Goal: Navigation & Orientation: Find specific page/section

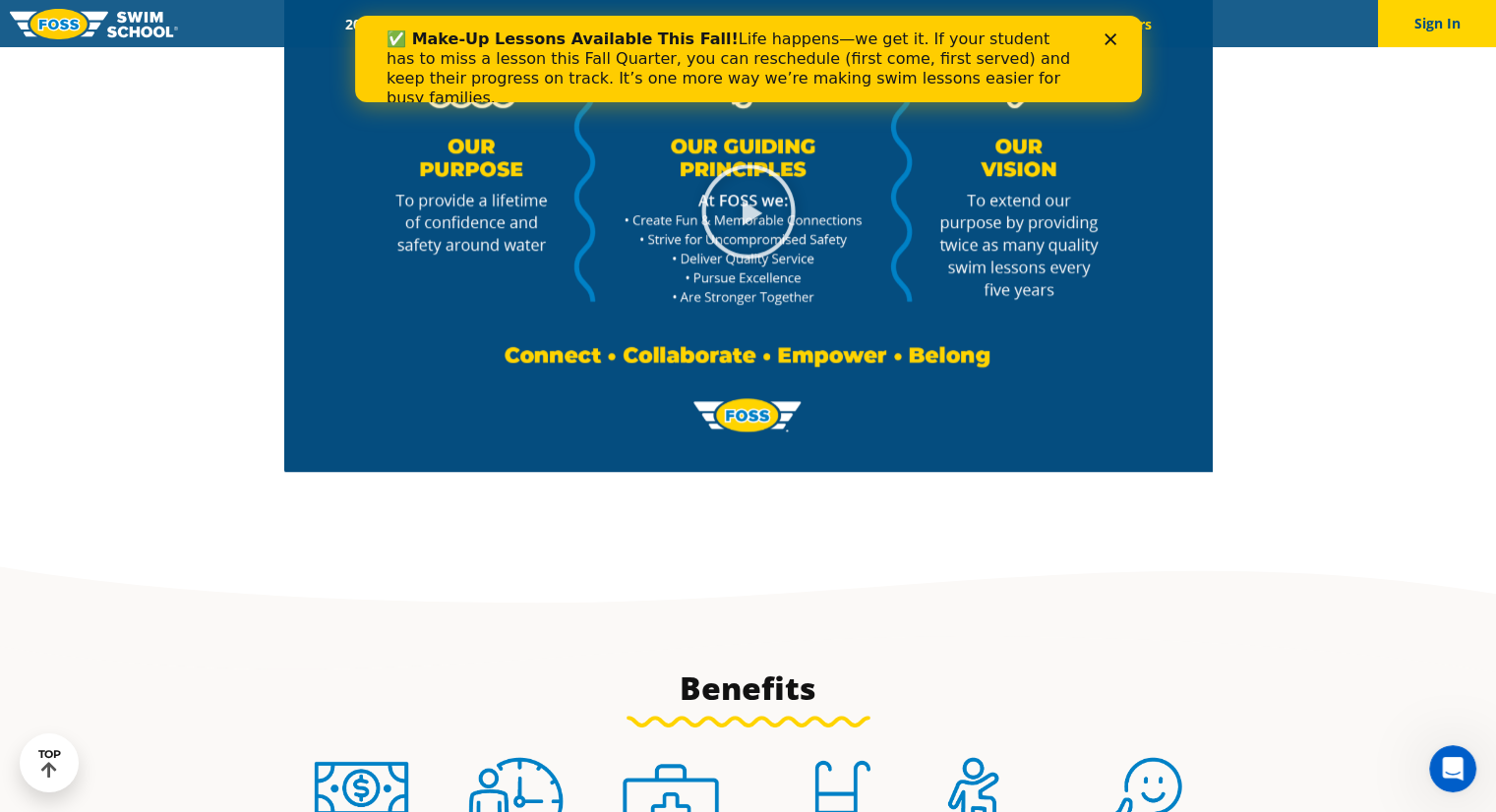
scroll to position [1573, 0]
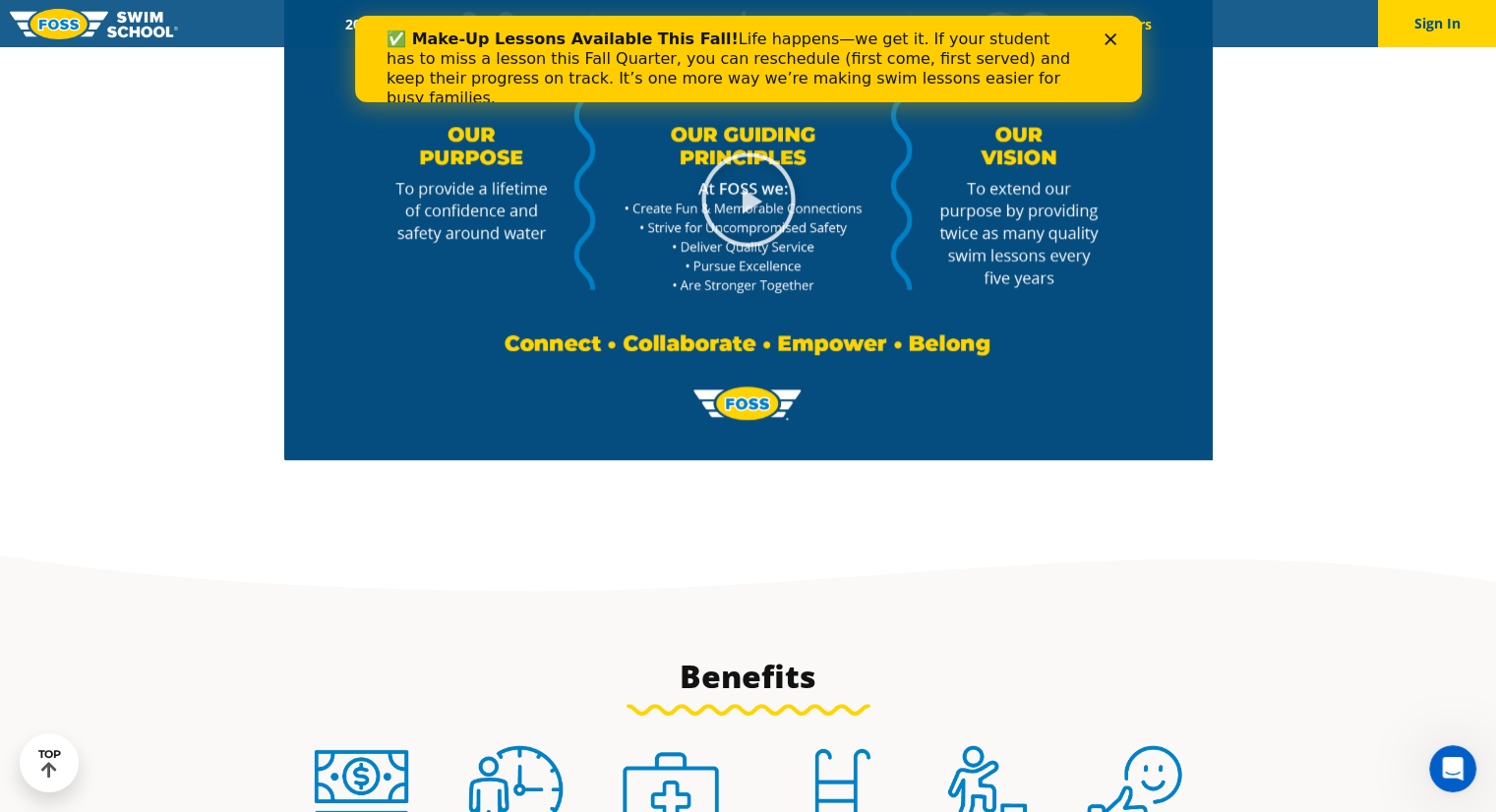
click at [723, 216] on icon "Play Video" at bounding box center [748, 199] width 98 height 98
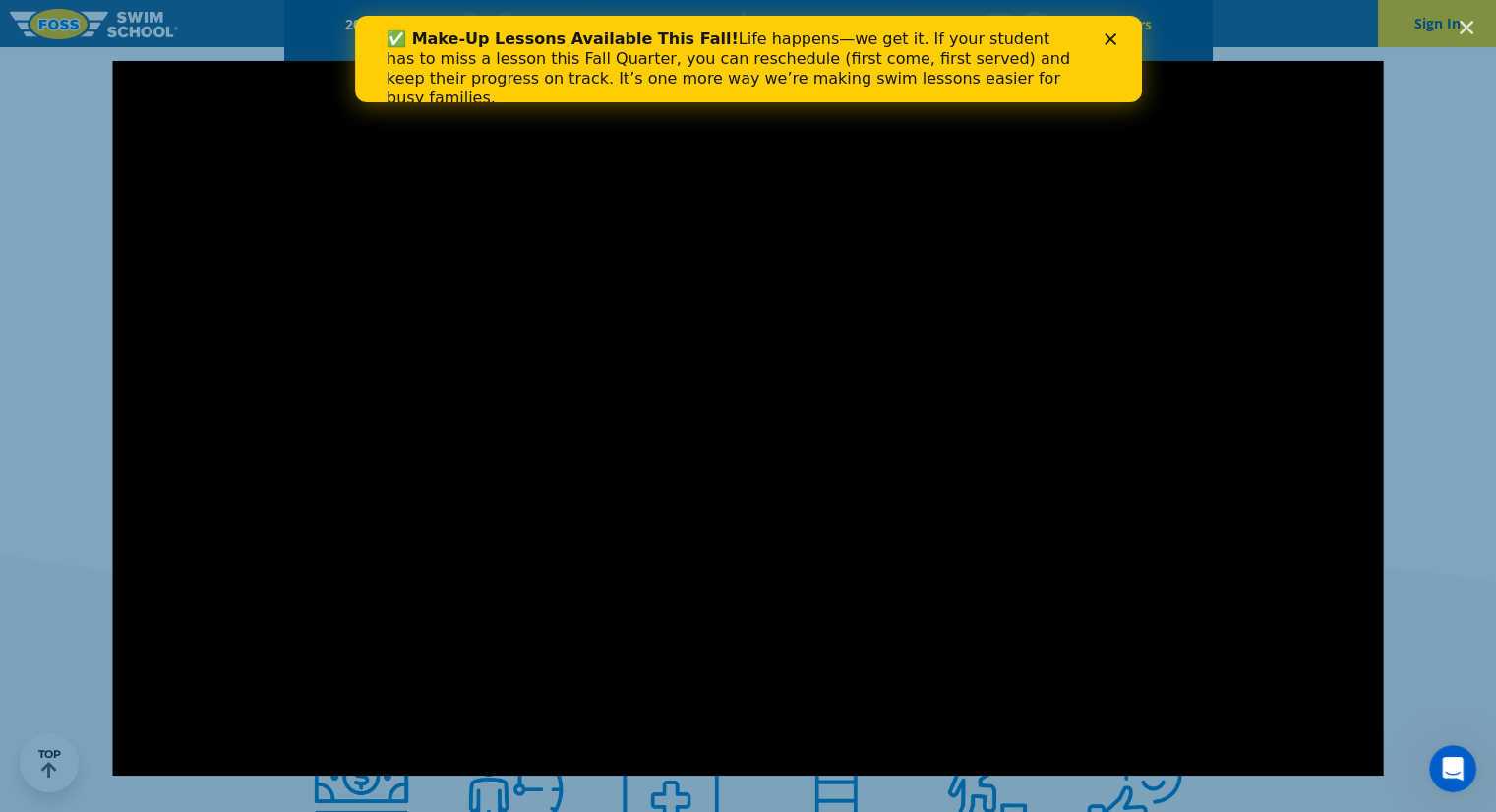
click at [1114, 41] on icon "Close" at bounding box center [1109, 39] width 12 height 12
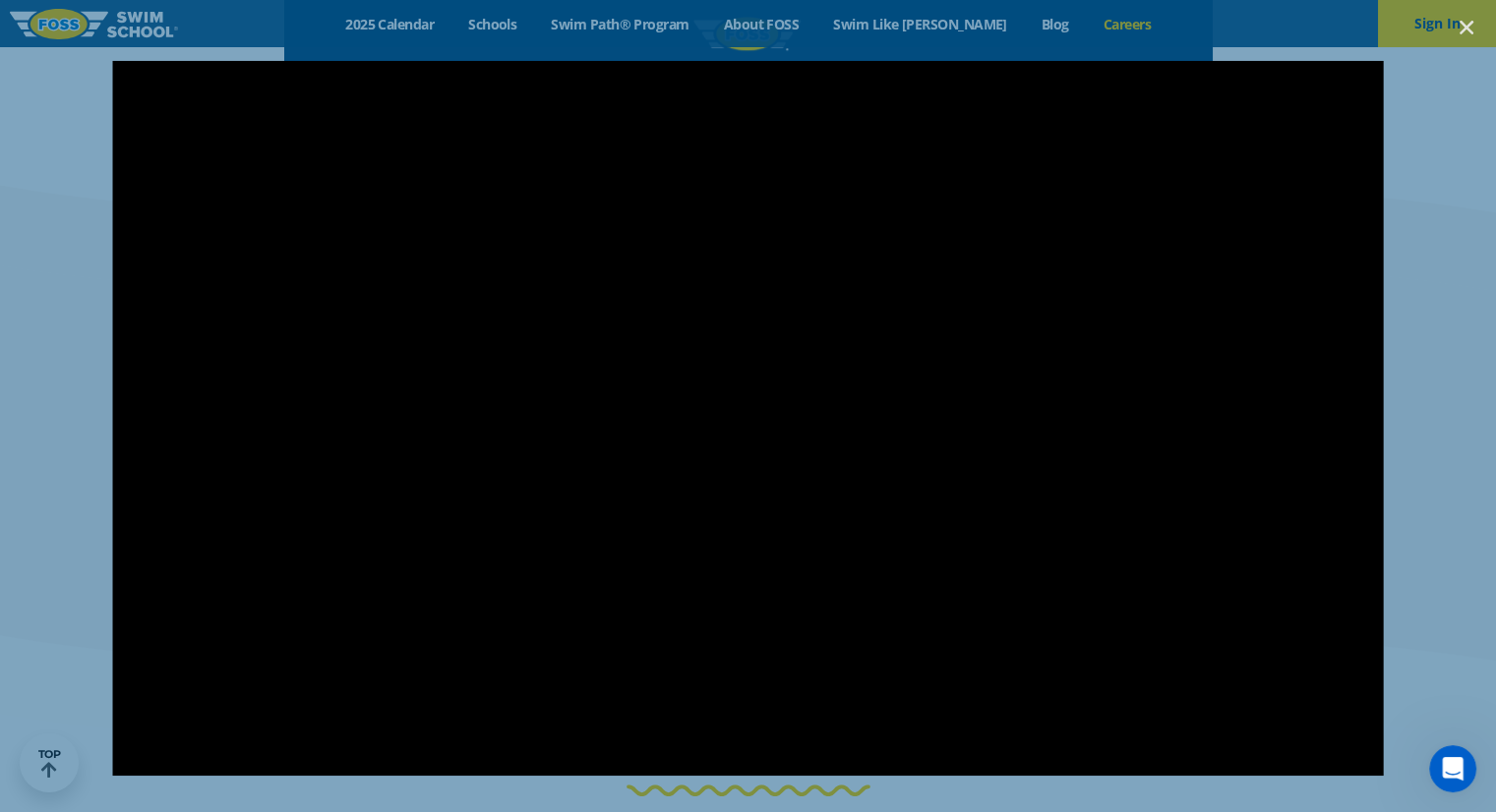
scroll to position [1967, 0]
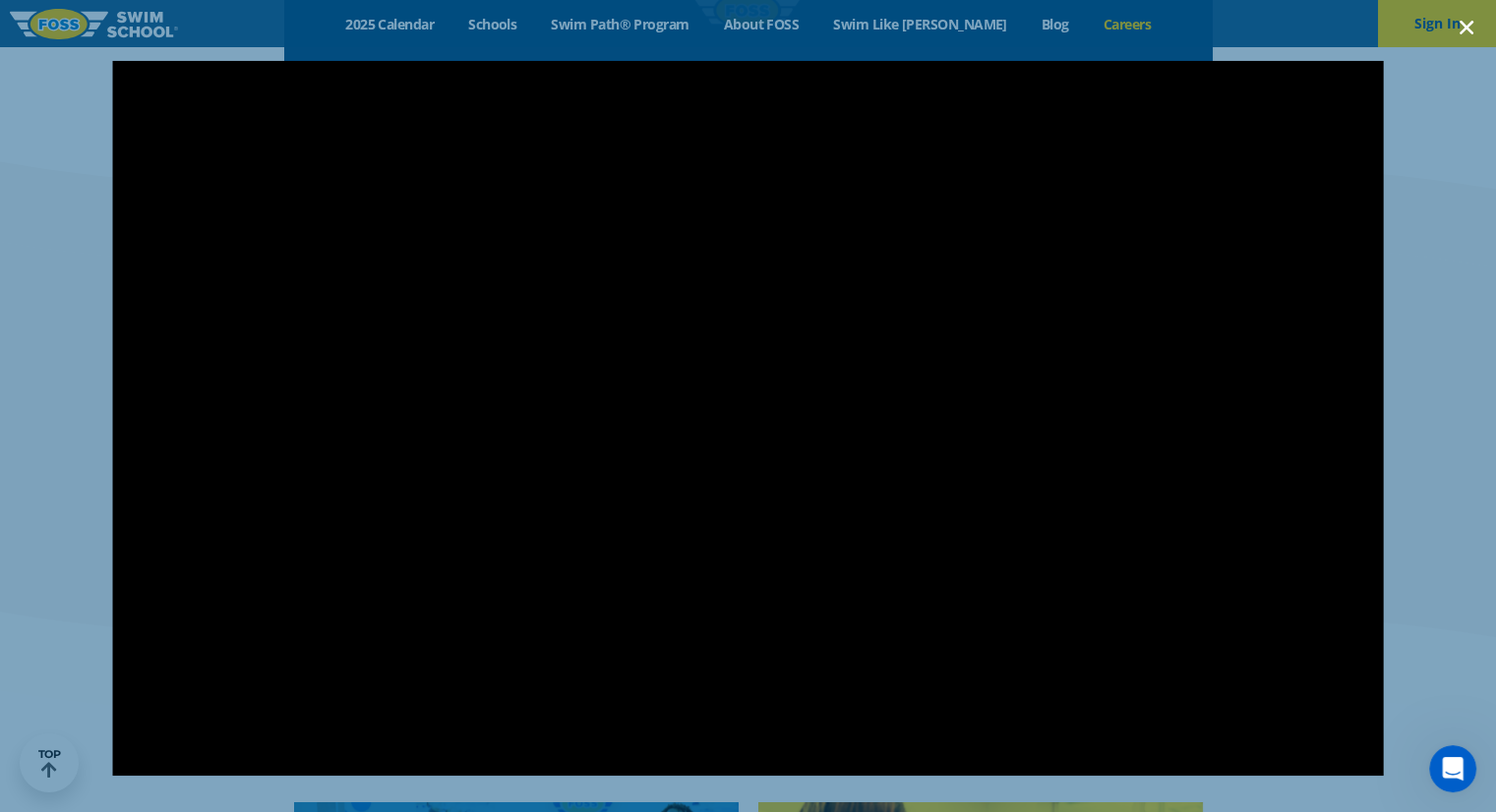
drag, startPoint x: 1468, startPoint y: 29, endPoint x: 1456, endPoint y: 33, distance: 12.8
click at [1467, 29] on icon "Close (Esc)" at bounding box center [1466, 28] width 20 height 20
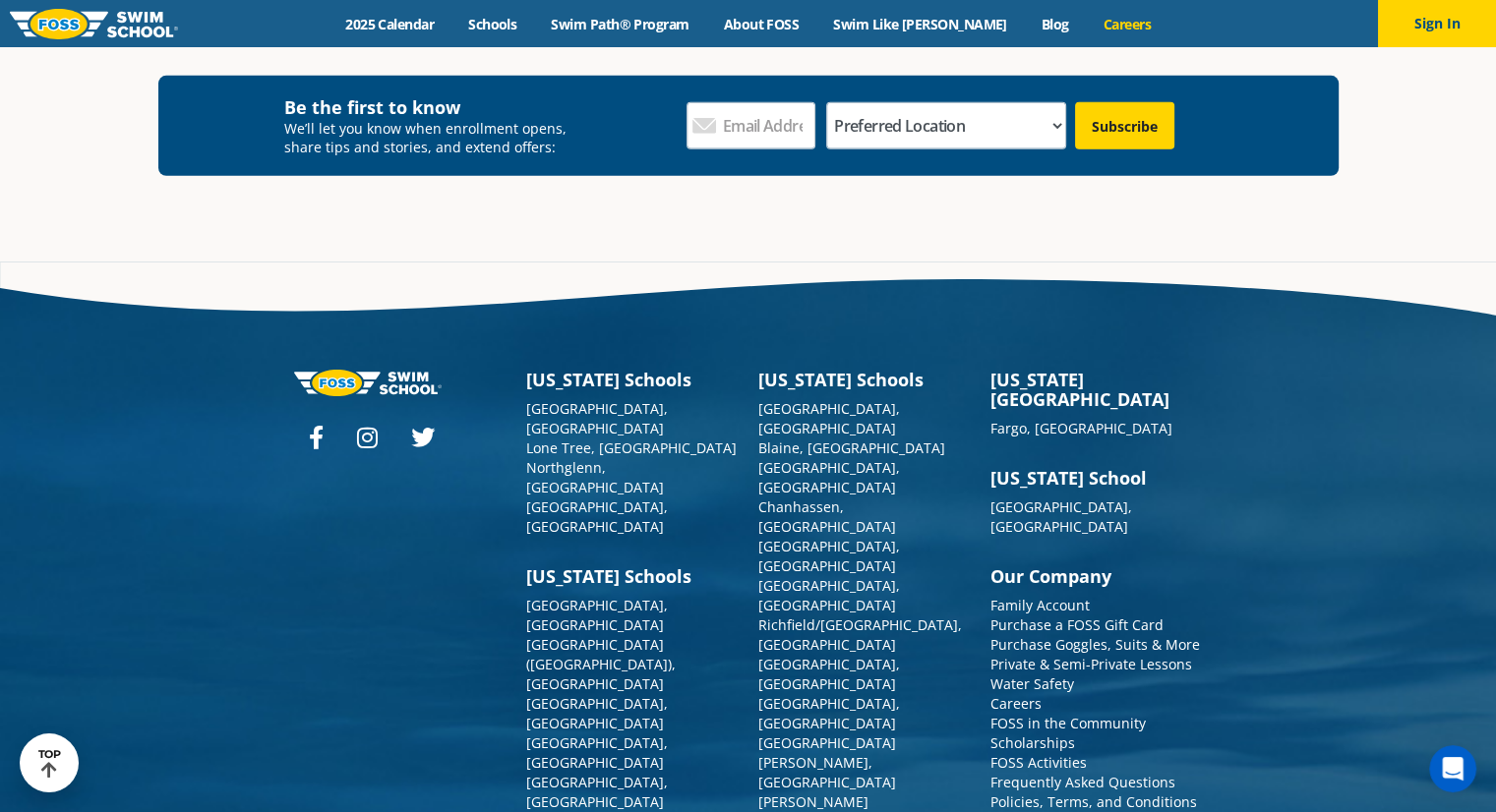
scroll to position [6366, 0]
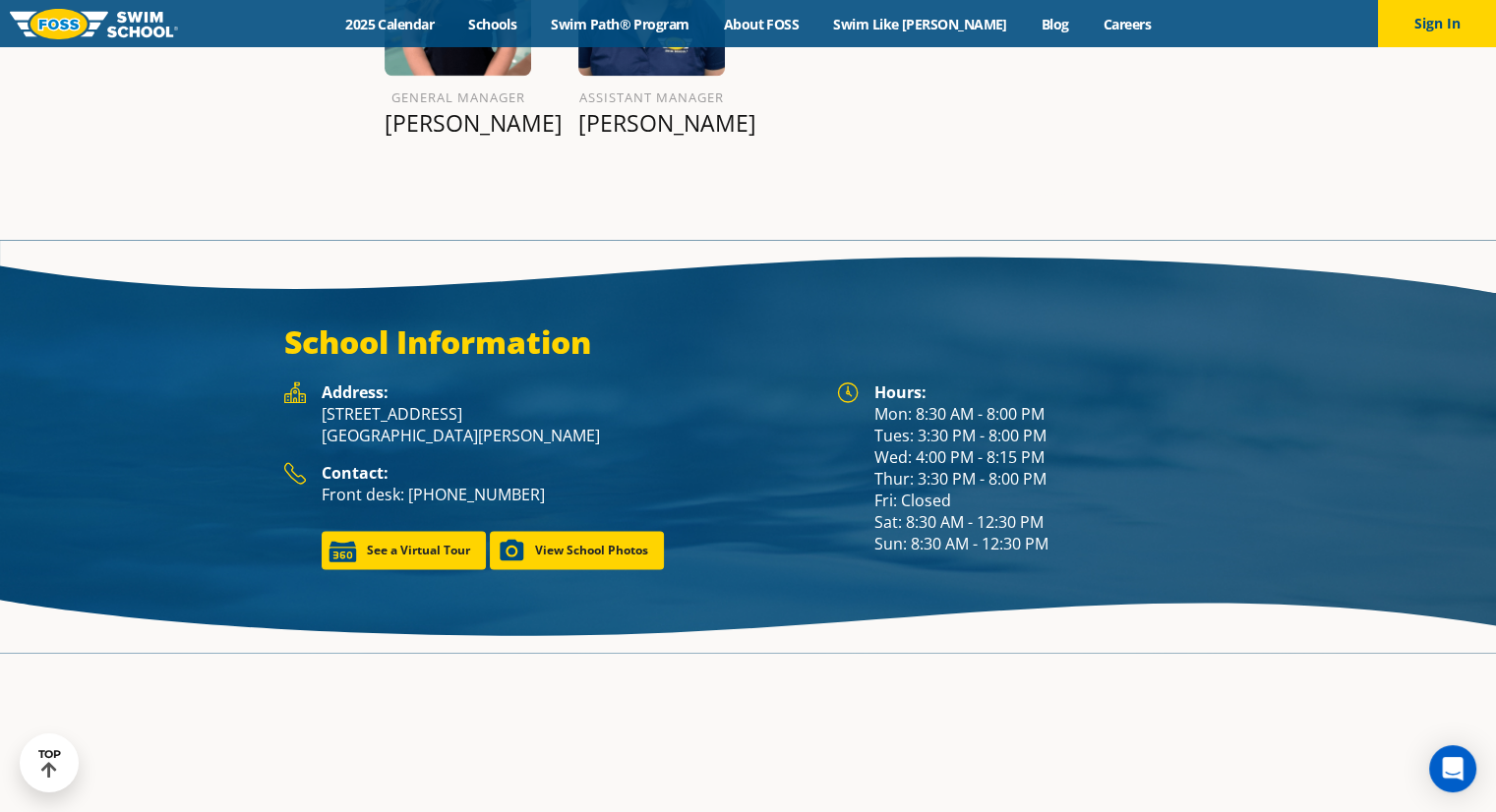
scroll to position [2628, 0]
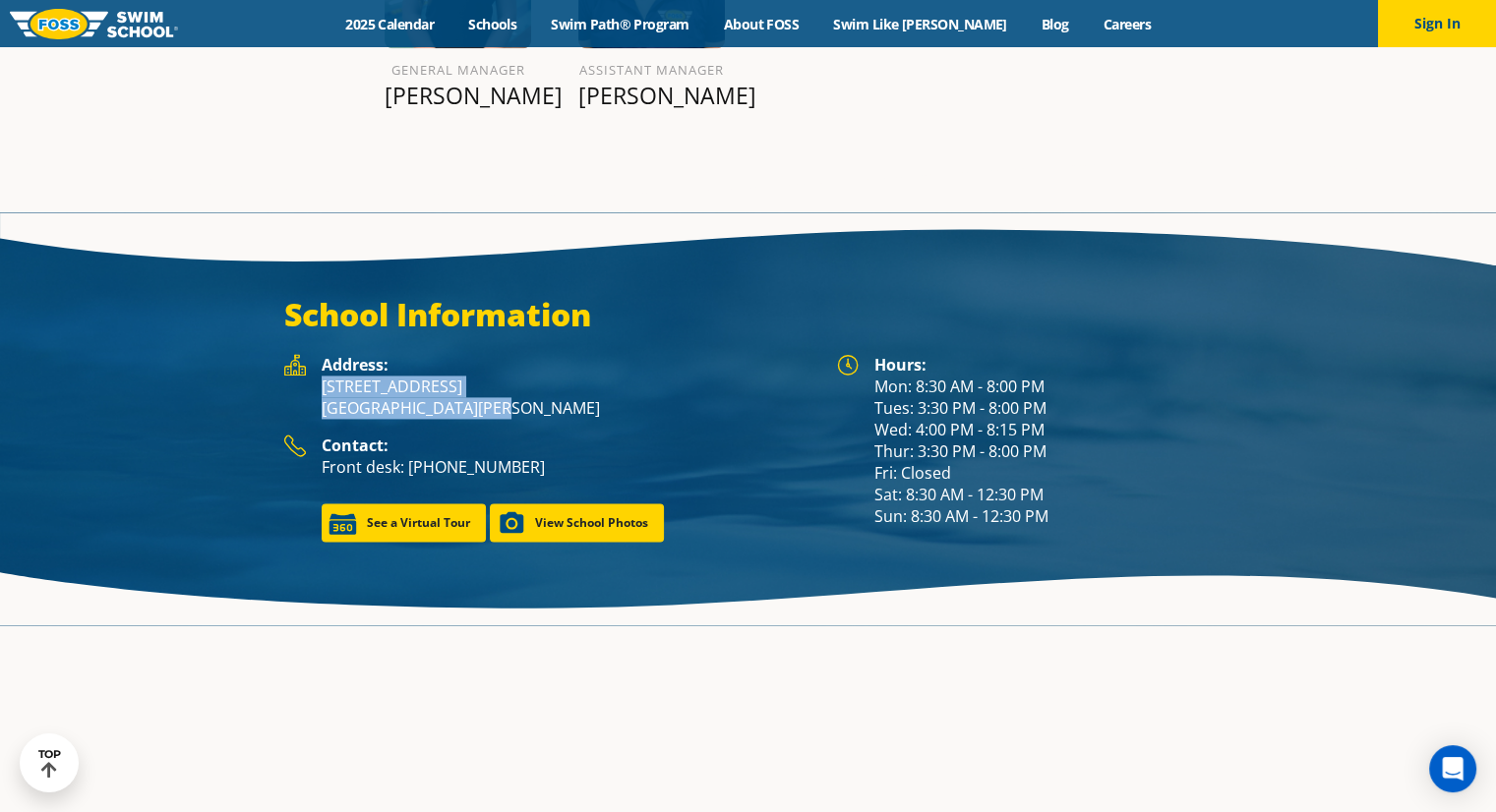
drag, startPoint x: 483, startPoint y: 386, endPoint x: 307, endPoint y: 369, distance: 176.9
click at [307, 369] on div "Address: 1916 Zumbehl Road St. Charles, MO 63303" at bounding box center [550, 394] width 533 height 81
copy p "1916 Zumbehl Road St. Charles, MO 63303"
click at [1086, 26] on link "Careers" at bounding box center [1127, 24] width 82 height 19
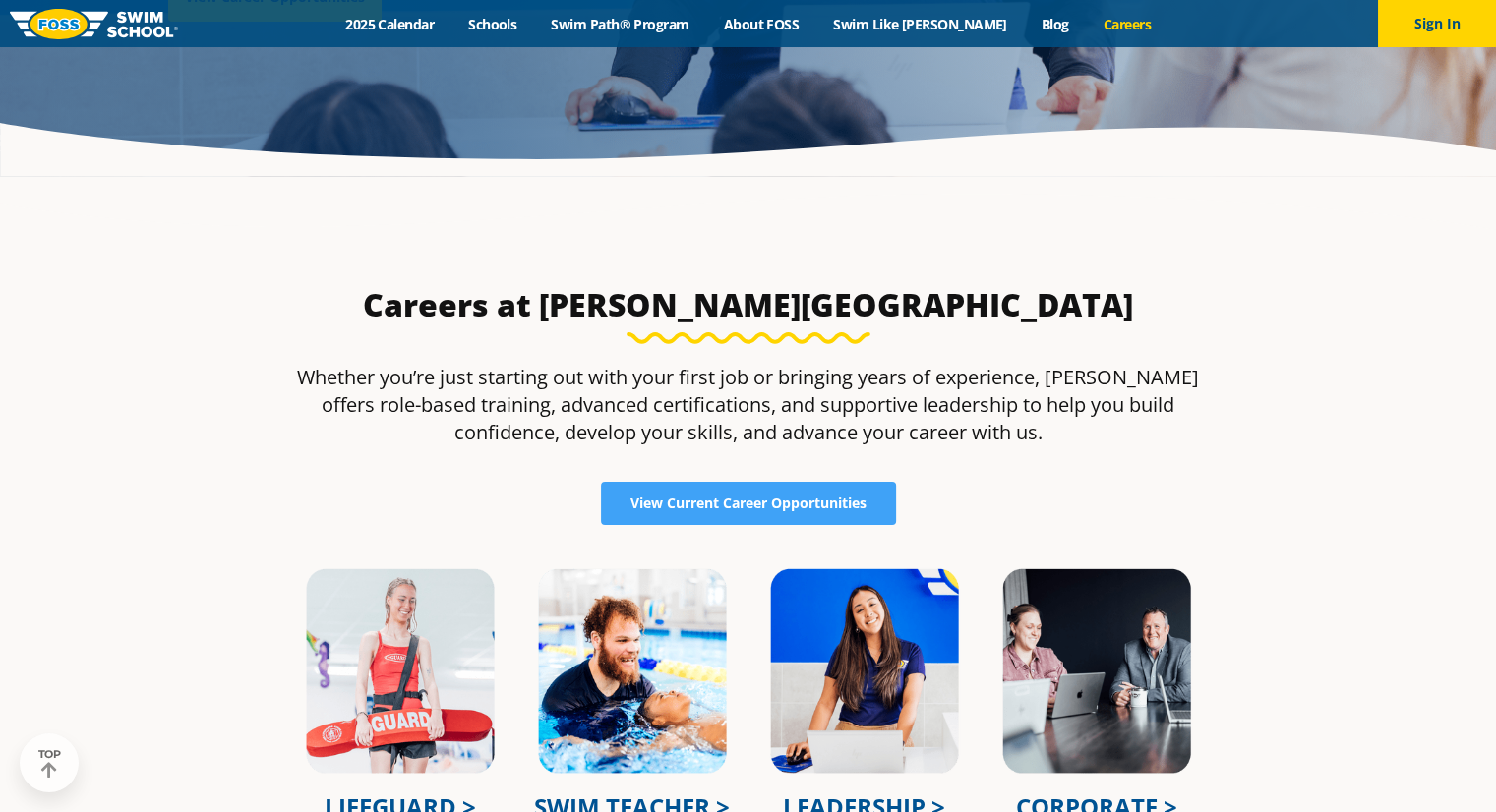
scroll to position [393, 0]
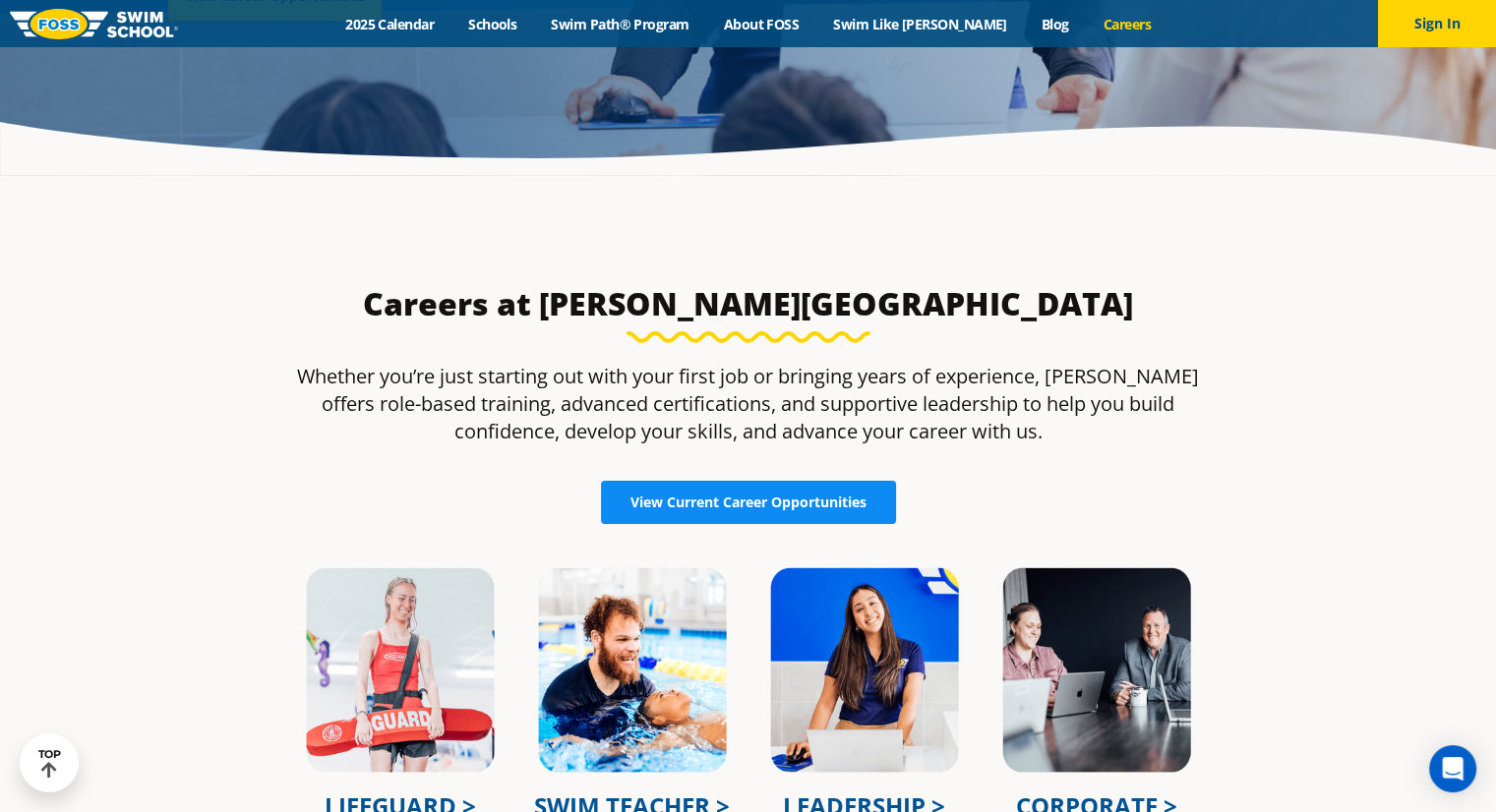
click at [689, 512] on link "View Current Career Opportunities" at bounding box center [748, 502] width 295 height 43
